Goal: Find specific page/section: Find specific page/section

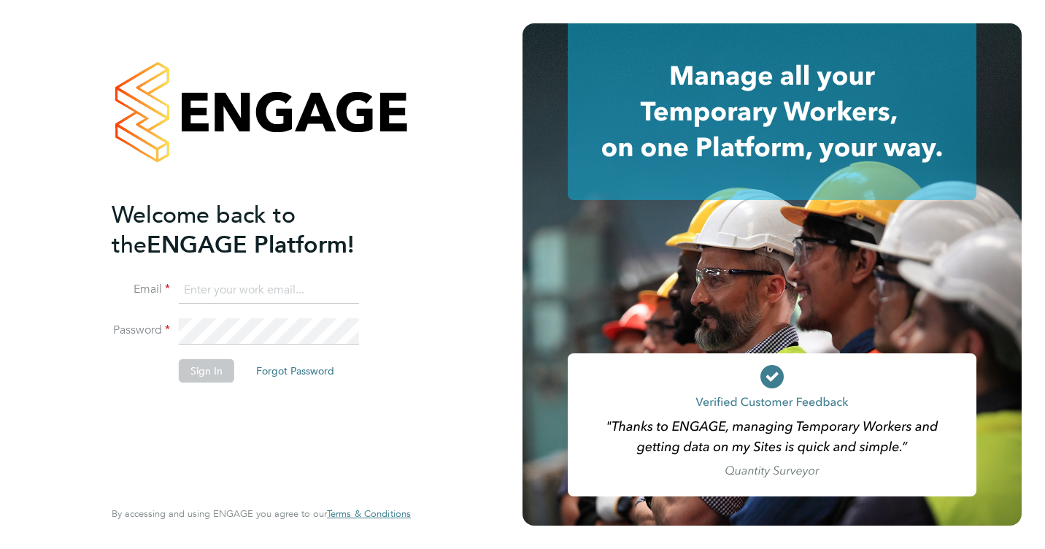
type input "victoria.ticehurst@ncclondon.ac.uk"
click at [209, 372] on button "Sign In" at bounding box center [206, 370] width 55 height 23
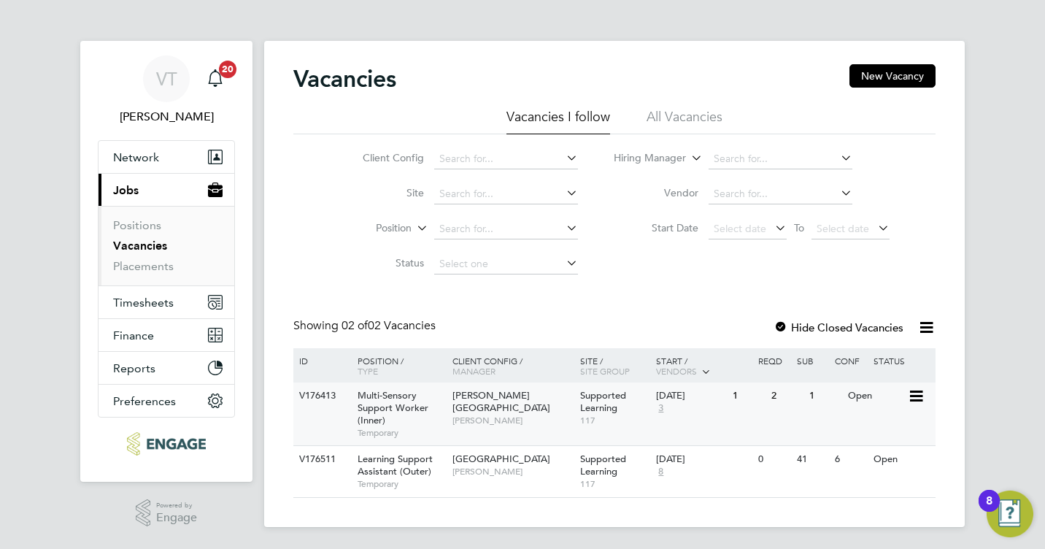
click at [664, 409] on span "3" at bounding box center [660, 408] width 9 height 12
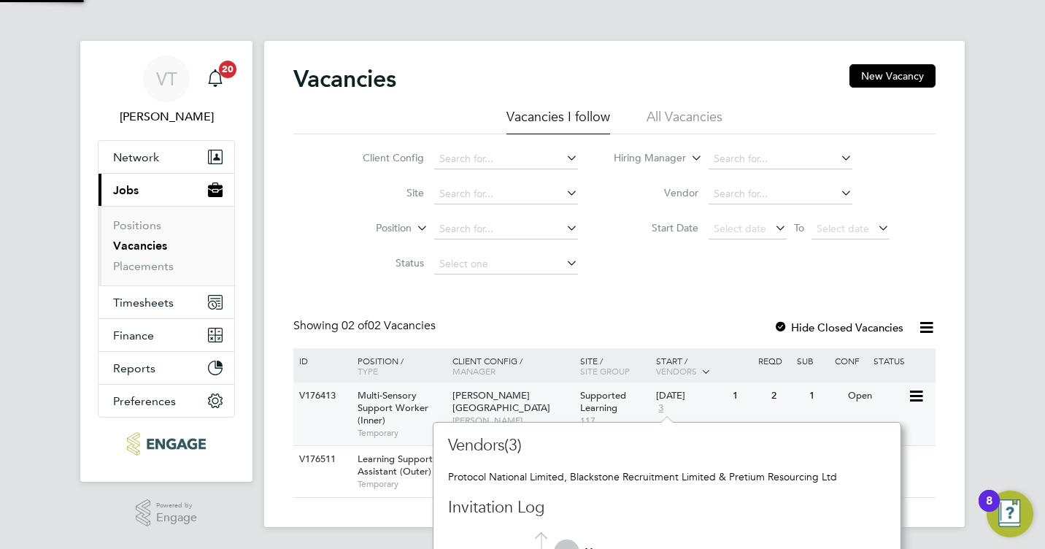
scroll to position [290, 456]
click at [504, 391] on span "[PERSON_NAME][GEOGRAPHIC_DATA]" at bounding box center [502, 401] width 98 height 25
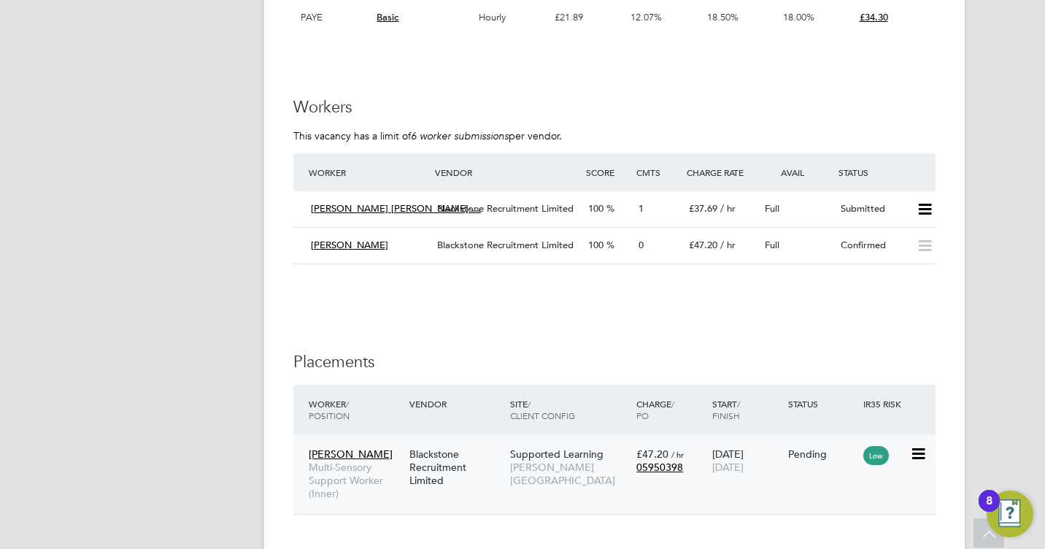
scroll to position [2190, 0]
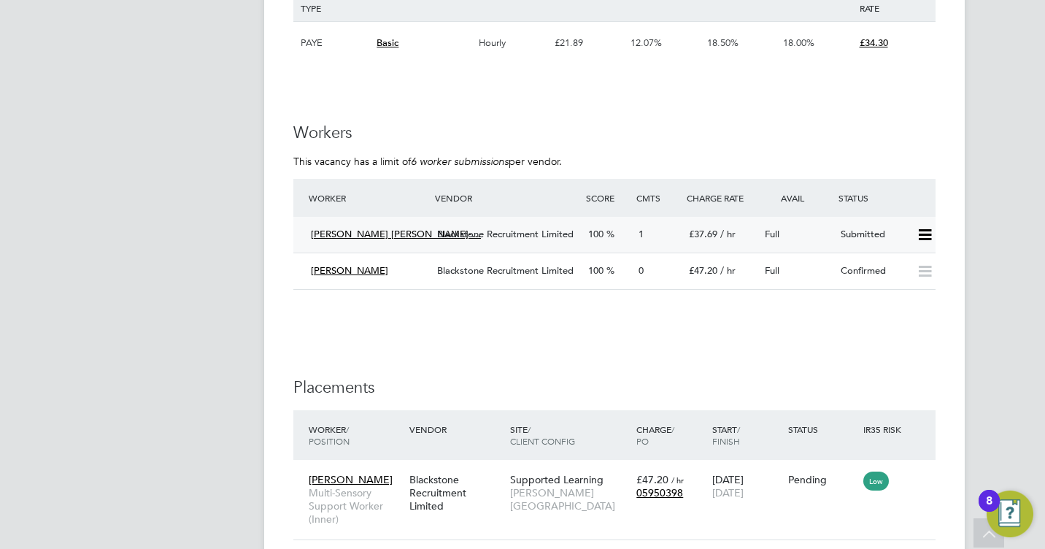
click at [345, 232] on span "[PERSON_NAME] [PERSON_NAME]-…" at bounding box center [396, 234] width 170 height 12
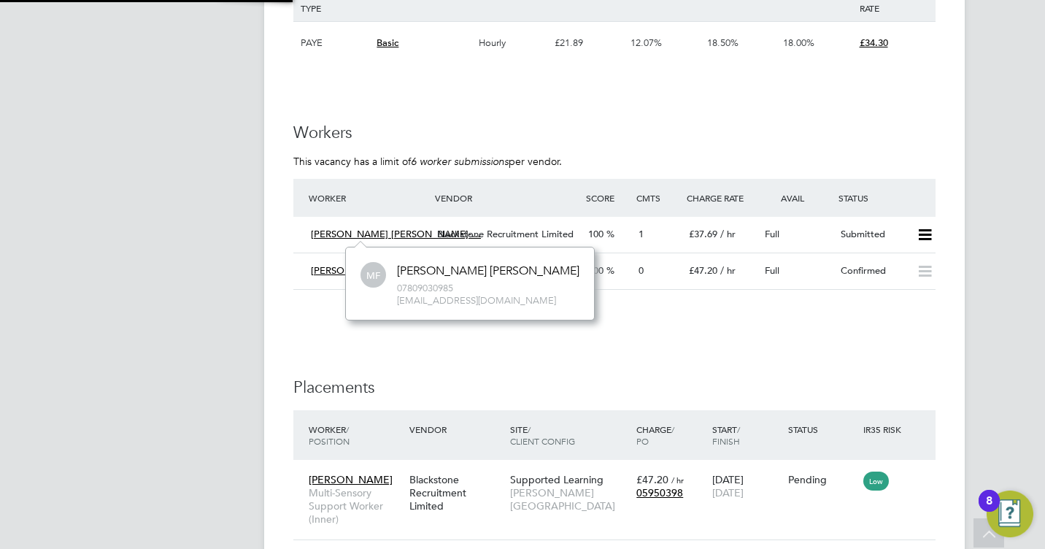
scroll to position [7, 7]
click at [641, 233] on span "1" at bounding box center [641, 234] width 5 height 12
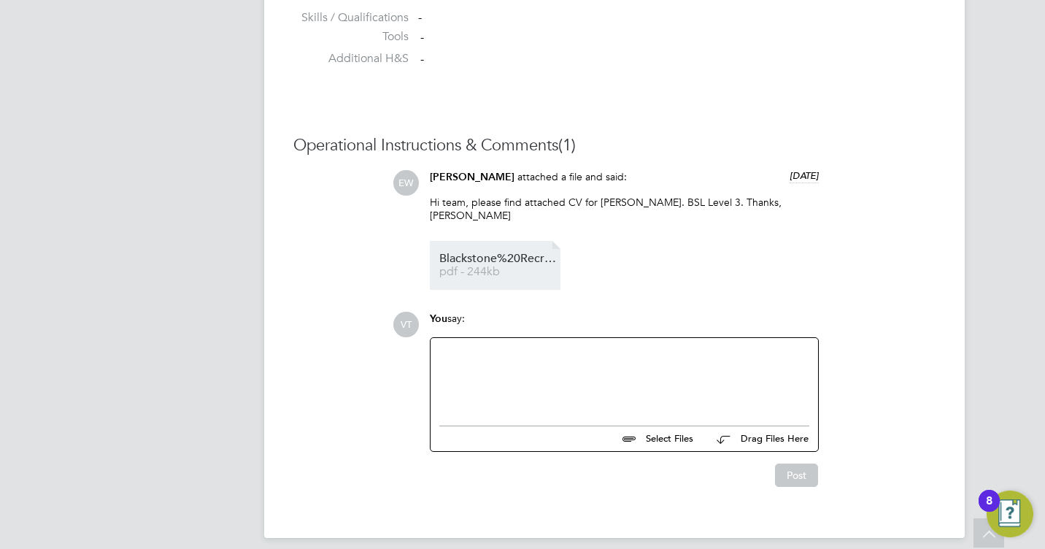
click at [498, 253] on span "Blackstone%20Recruitment%20CV%20-%20MARIA%20FERNANDA%20CAJIAO" at bounding box center [497, 258] width 117 height 11
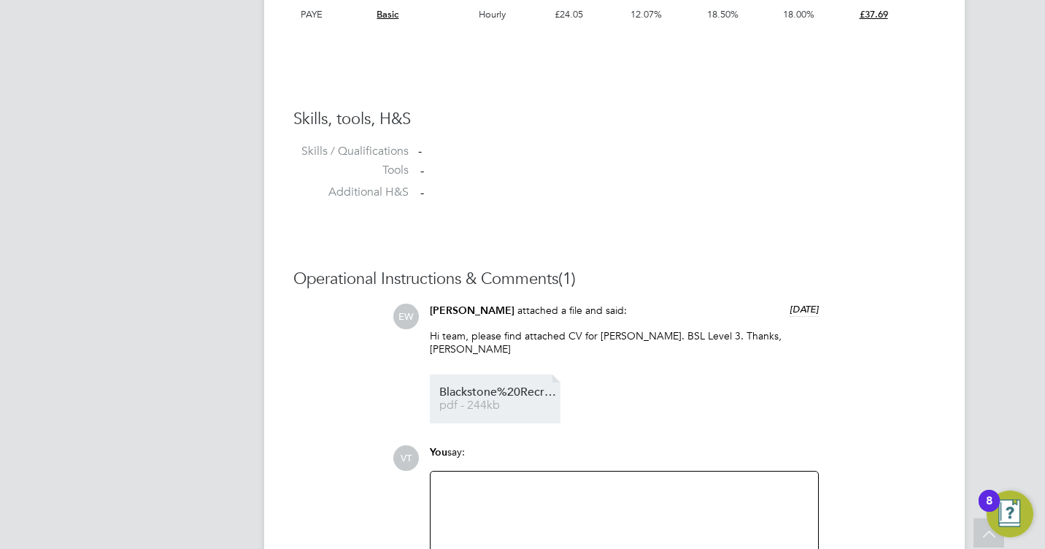
scroll to position [1242, 0]
